Goal: Find specific page/section: Find specific page/section

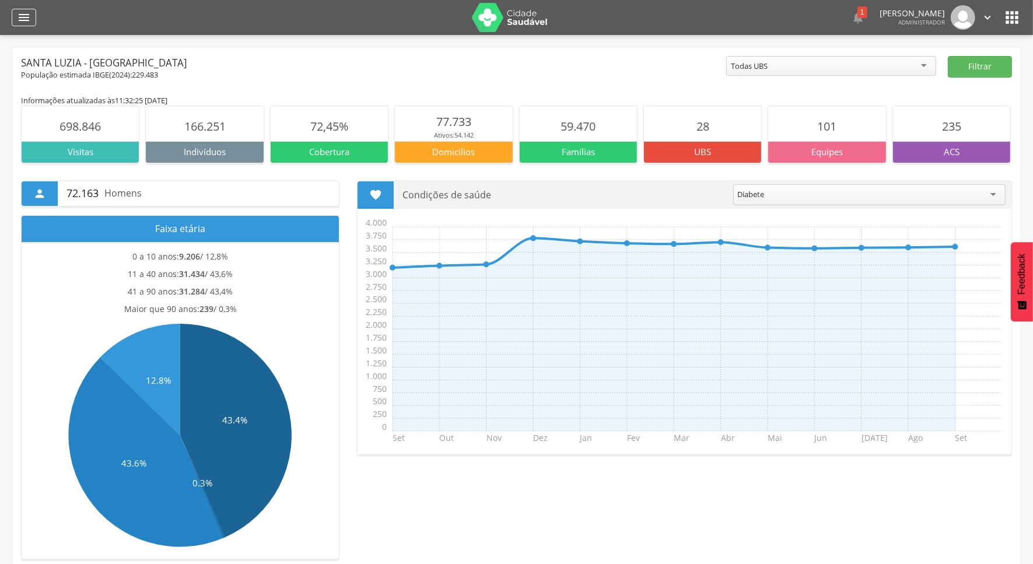
drag, startPoint x: 9, startPoint y: 24, endPoint x: 16, endPoint y: 24, distance: 6.4
click at [16, 24] on header " Dashboard Supervisão Produtividade Mapa da cidade Mapa de cobertura Ranking A…" at bounding box center [516, 17] width 1033 height 35
click at [16, 24] on div "" at bounding box center [24, 17] width 24 height 17
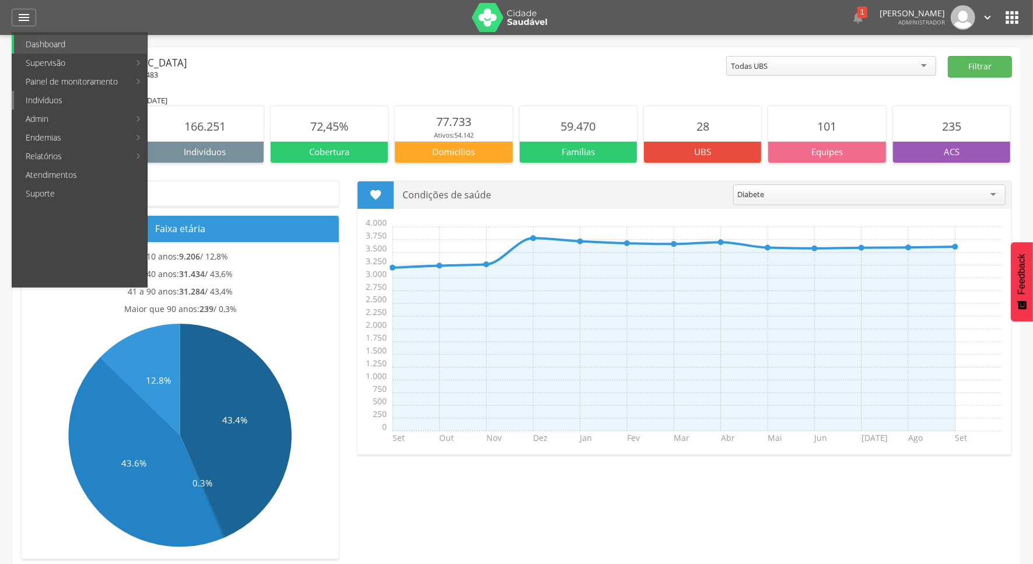
click at [79, 97] on link "Indivíduos" at bounding box center [80, 100] width 133 height 19
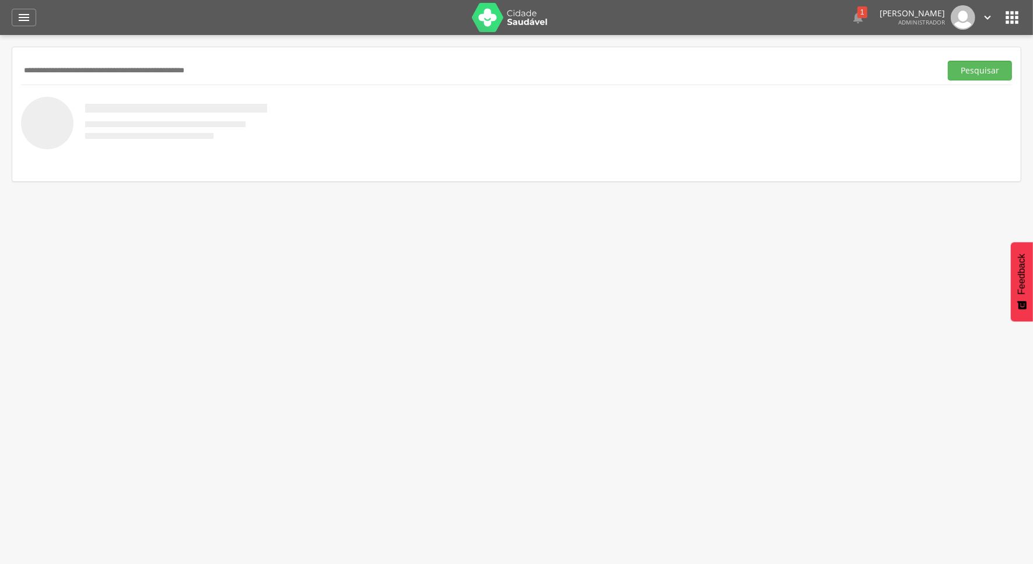
click at [324, 66] on input "text" at bounding box center [478, 71] width 915 height 20
type input "**********"
click at [947, 61] on button "Pesquisar" at bounding box center [979, 71] width 64 height 20
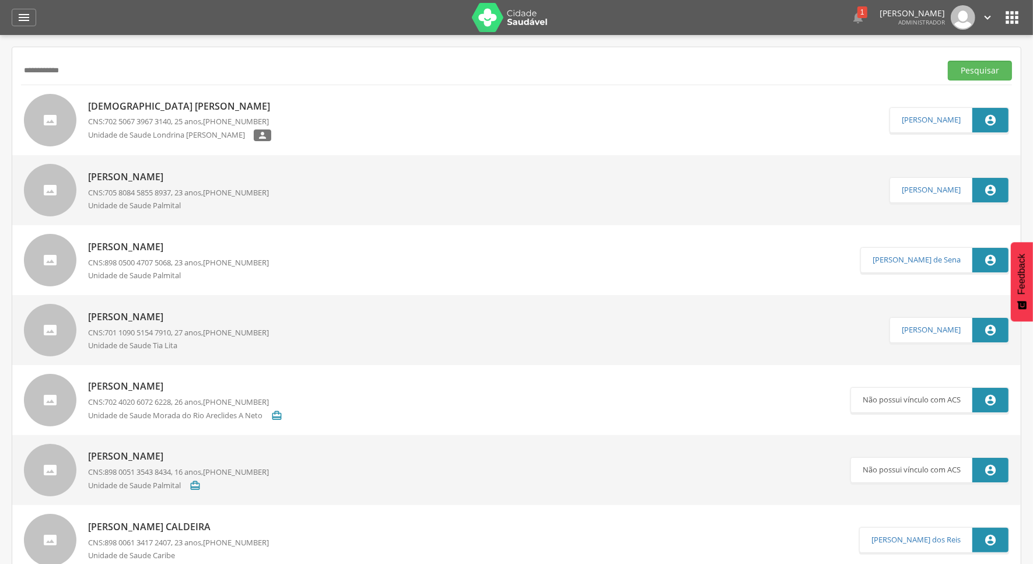
click at [193, 106] on p "[DEMOGRAPHIC_DATA] [PERSON_NAME]" at bounding box center [182, 106] width 188 height 13
type input "**********"
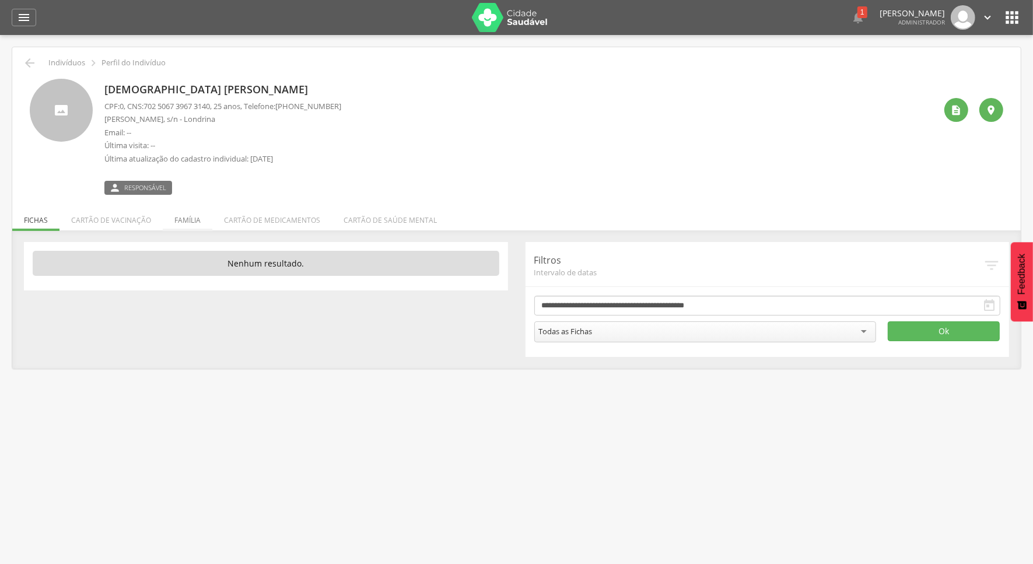
click at [187, 214] on li "Família" at bounding box center [188, 216] width 50 height 27
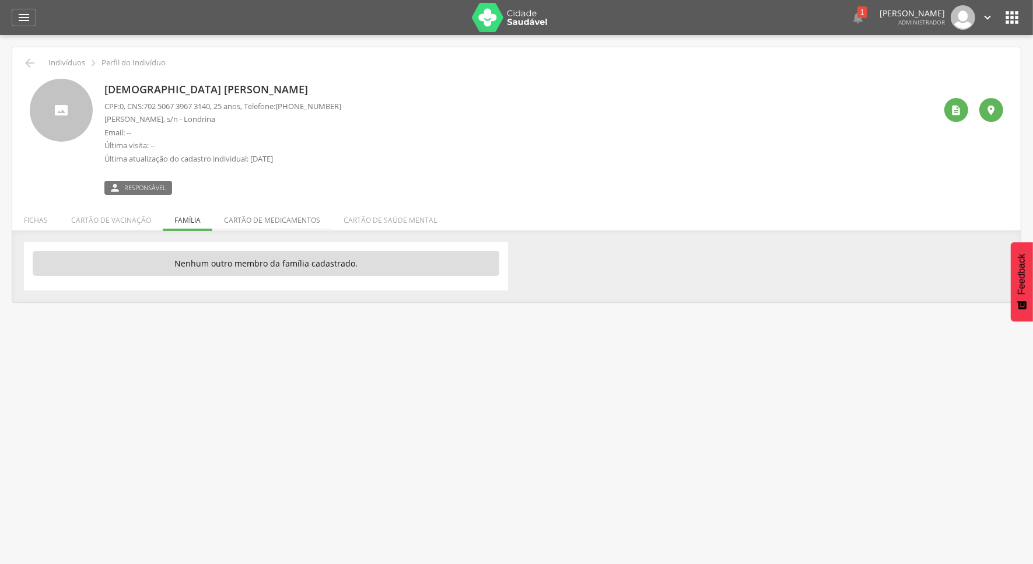
click at [266, 210] on li "Cartão de medicamentos" at bounding box center [272, 216] width 120 height 27
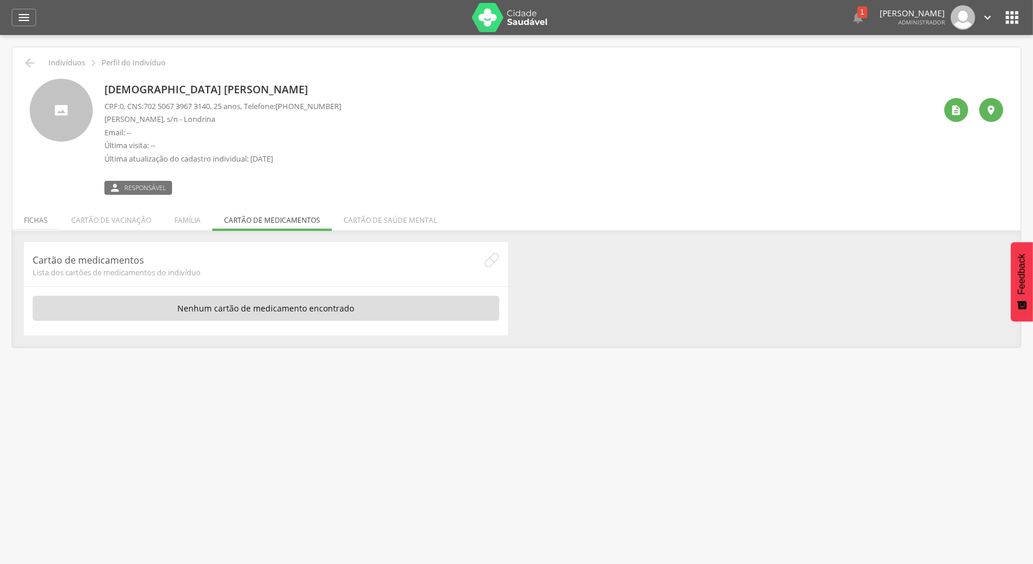
click at [39, 229] on li "Fichas" at bounding box center [35, 216] width 47 height 27
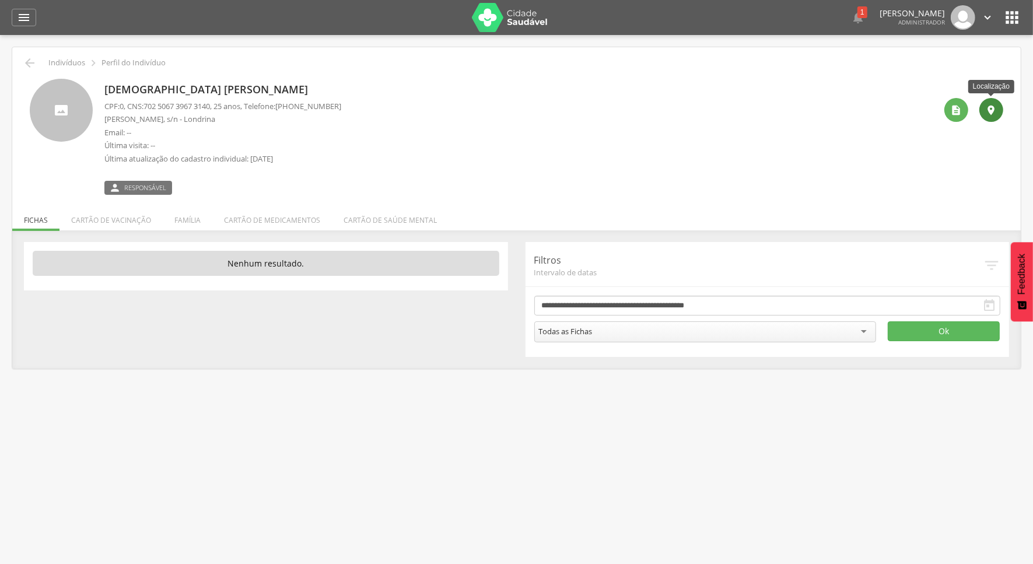
click at [1000, 111] on div "" at bounding box center [991, 110] width 24 height 24
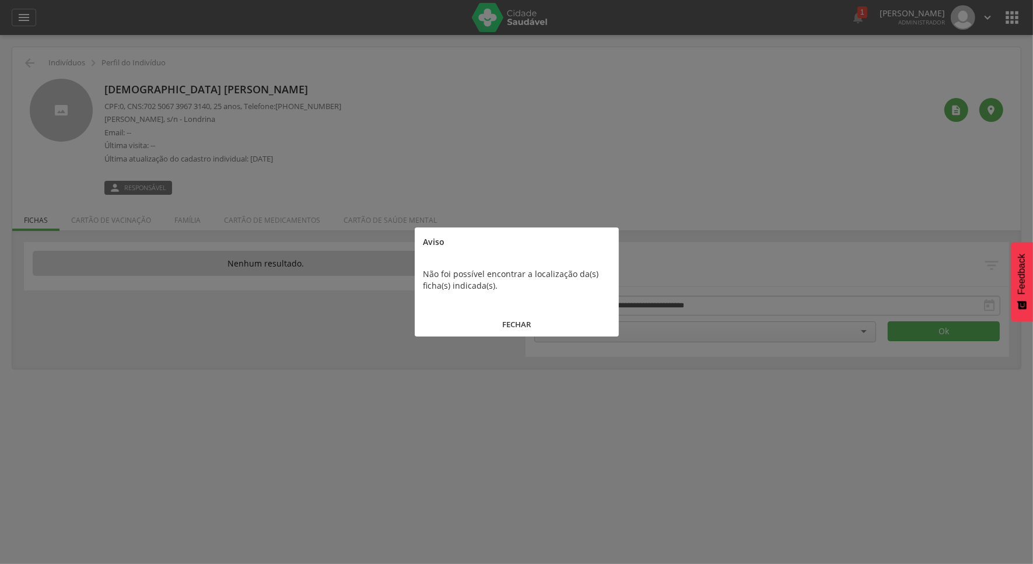
click at [522, 317] on button "FECHAR" at bounding box center [517, 324] width 204 height 25
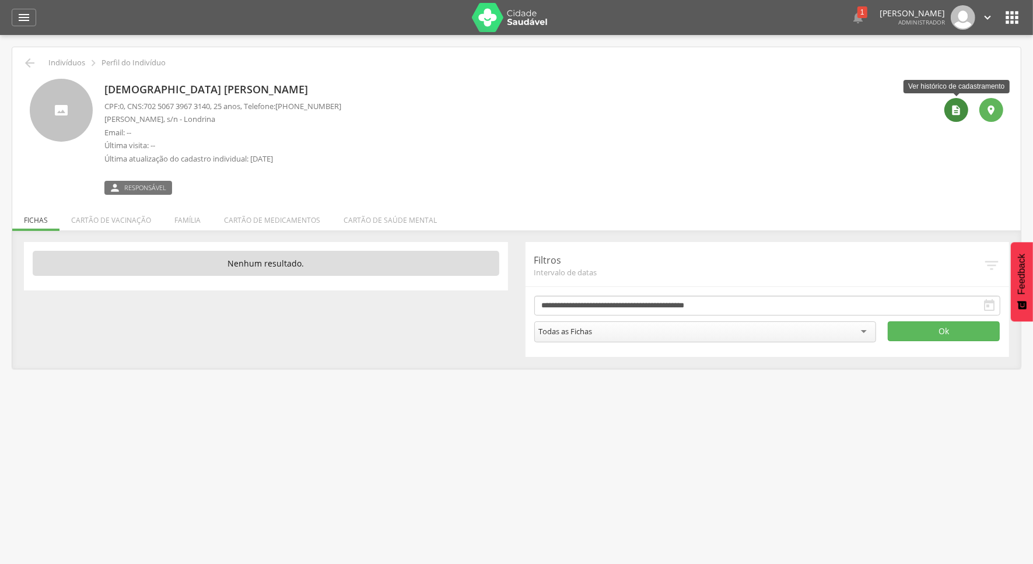
click at [951, 106] on icon "" at bounding box center [956, 110] width 12 height 12
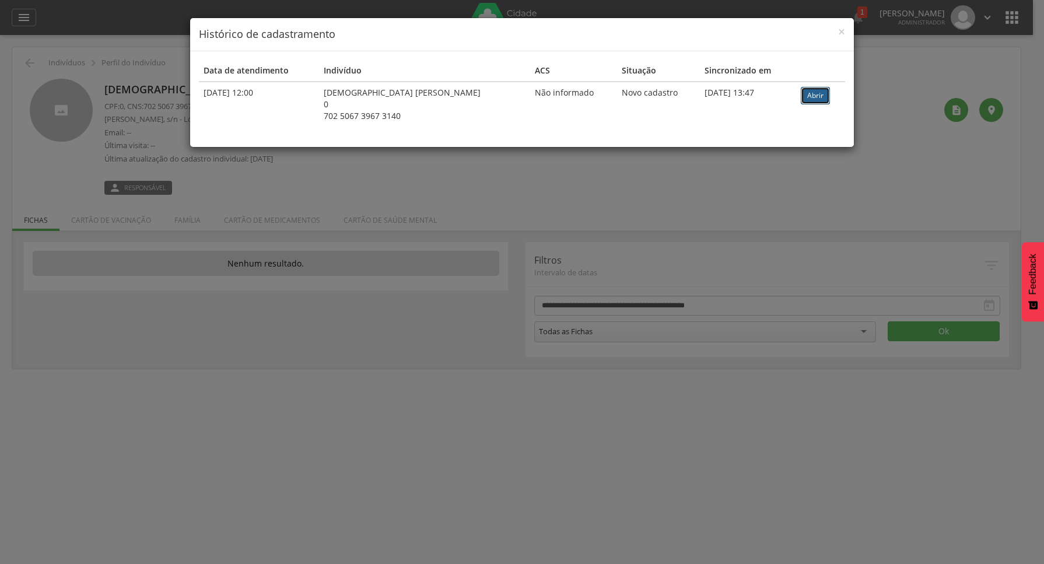
click at [801, 100] on link "Abrir" at bounding box center [815, 95] width 29 height 17
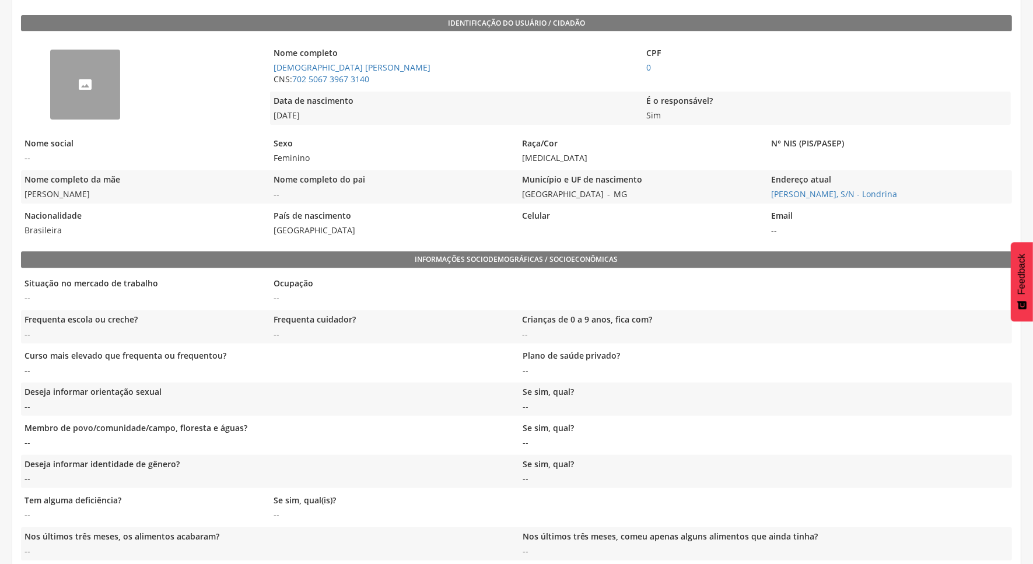
scroll to position [217, 0]
